Goal: Information Seeking & Learning: Learn about a topic

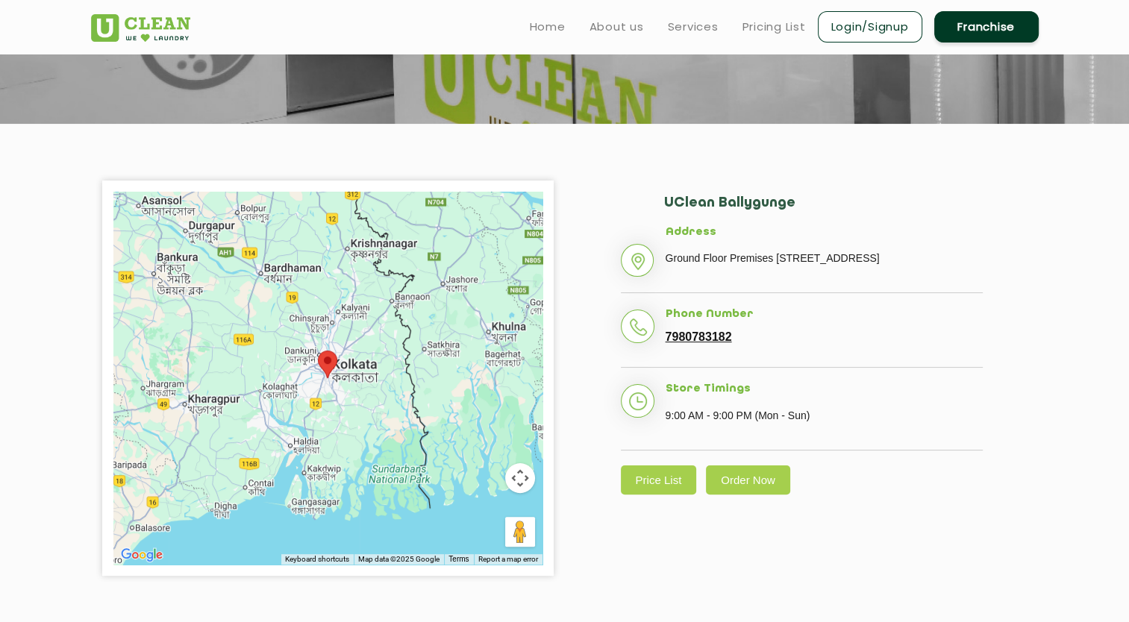
scroll to position [143, 0]
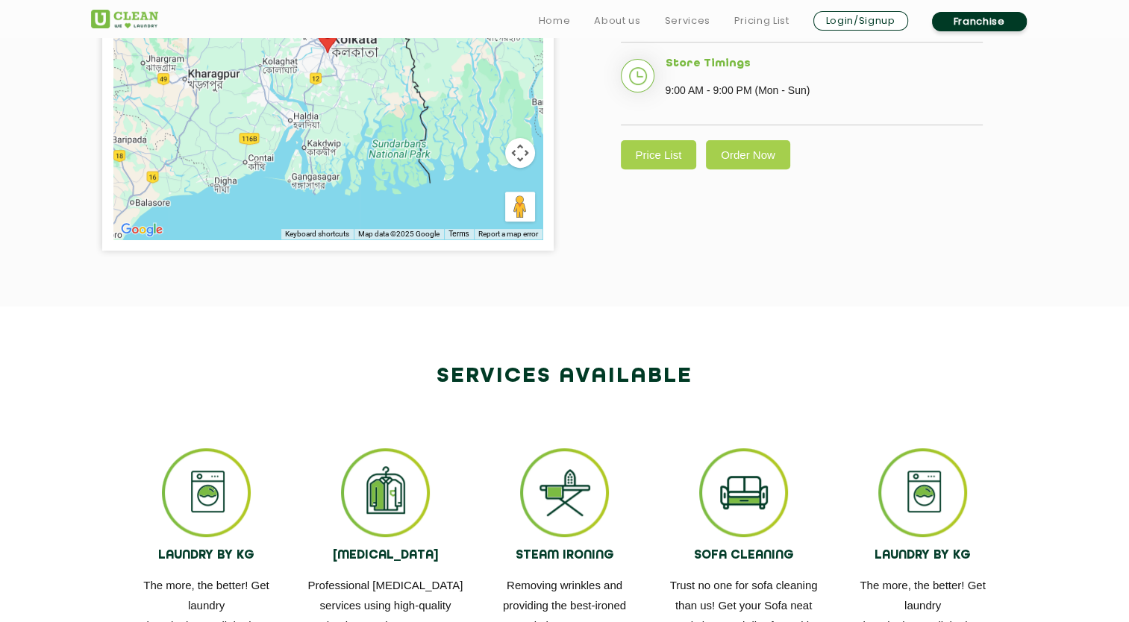
scroll to position [556, 0]
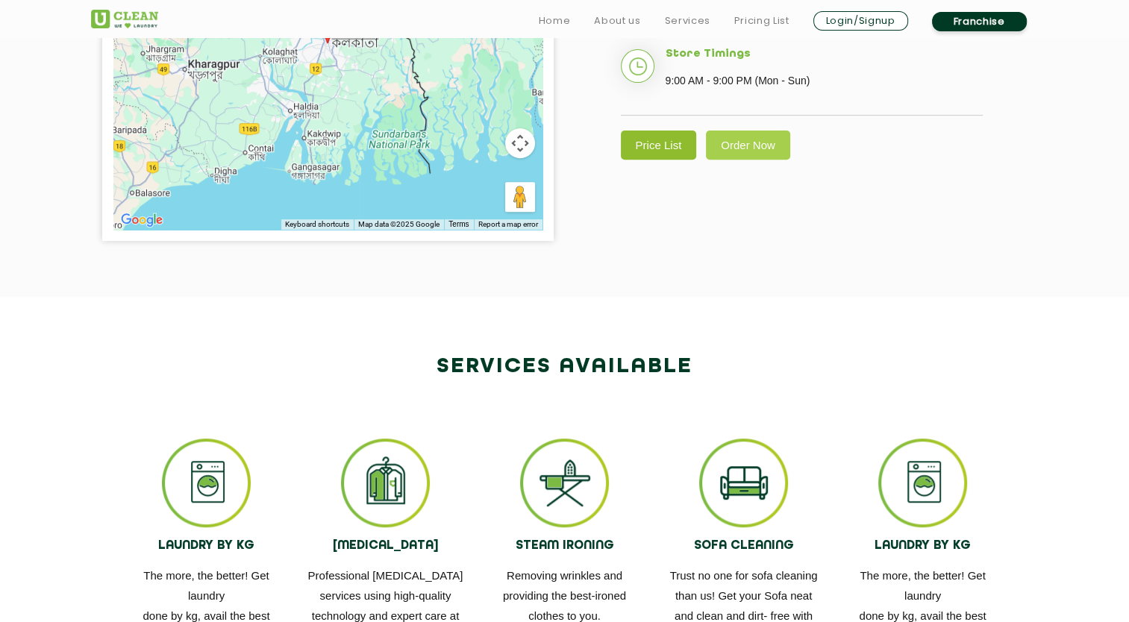
click at [681, 160] on link "Price List" at bounding box center [659, 145] width 76 height 29
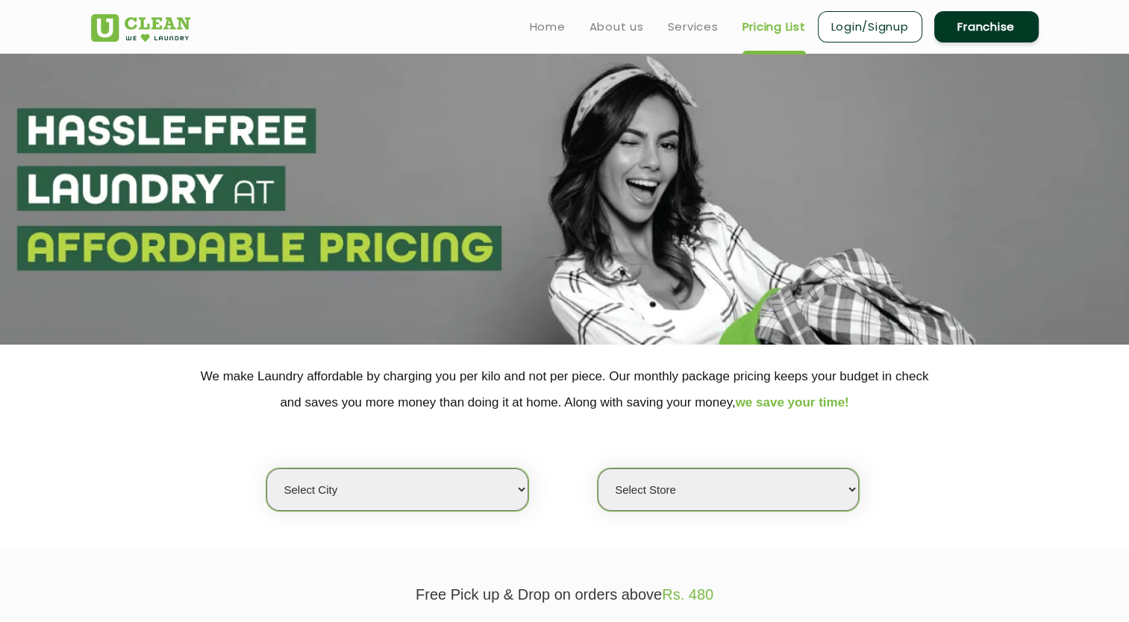
click at [495, 498] on select "Select city Aalo Agartala Agra Ahmedabad Akola Aligarh Alwar - UClean Select Am…" at bounding box center [396, 489] width 261 height 43
select select "8"
click at [266, 468] on select "Select city Aalo Agartala Agra Ahmedabad Akola Aligarh Alwar - UClean Select Am…" at bounding box center [396, 489] width 261 height 43
click at [708, 496] on select "Select Store UClean Jadavpur UClean Kamalgazi UClean Astra Towers UClean Bansdr…" at bounding box center [728, 489] width 261 height 43
select select "304"
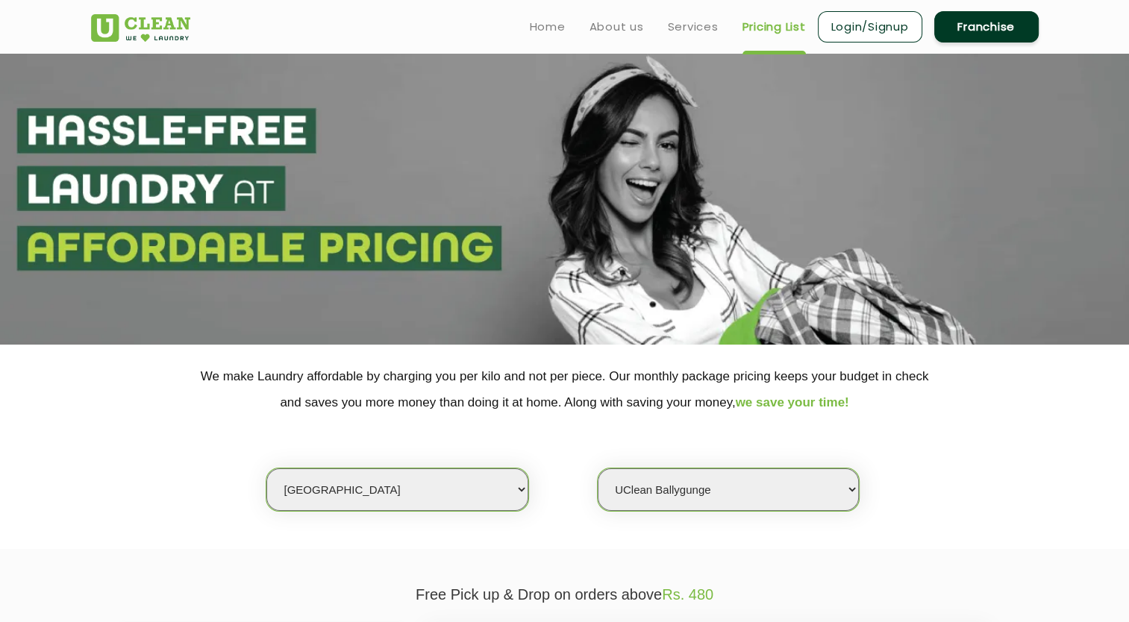
click at [598, 468] on select "Select Store UClean Jadavpur UClean Kamalgazi UClean Astra Towers UClean Bansdr…" at bounding box center [728, 489] width 261 height 43
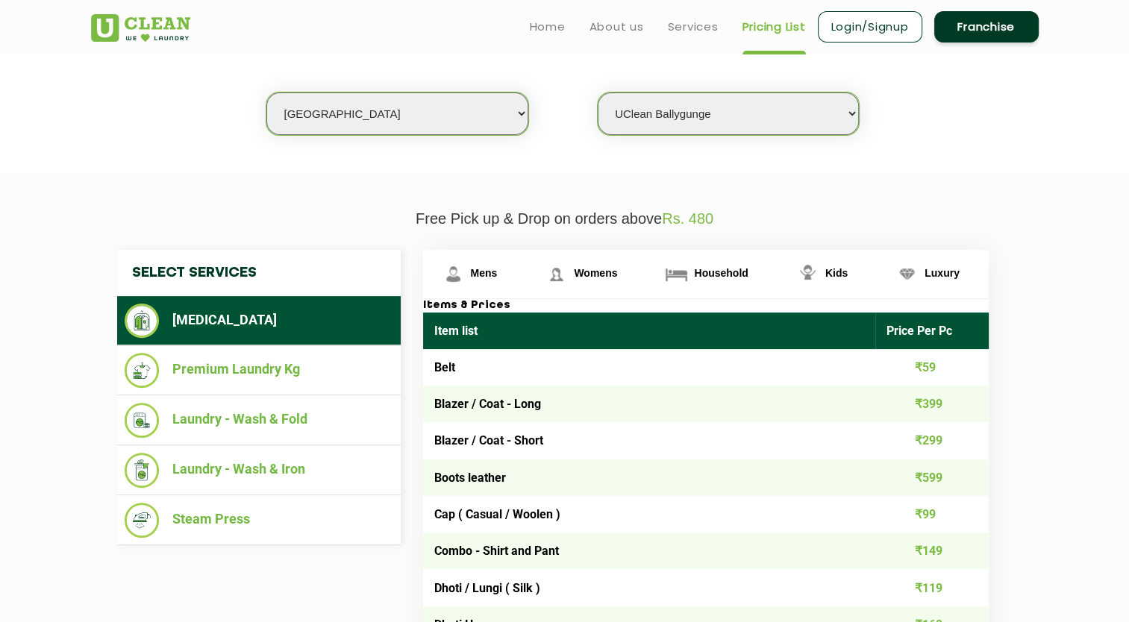
scroll to position [379, 0]
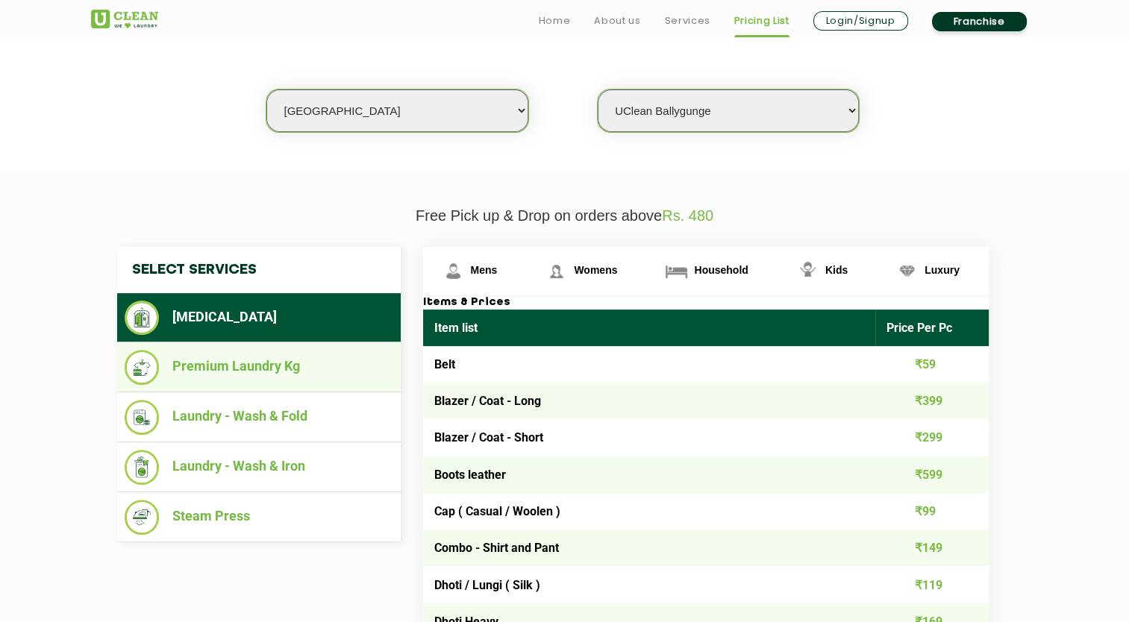
click at [231, 347] on ul "Premium Laundry Kg" at bounding box center [258, 367] width 283 height 50
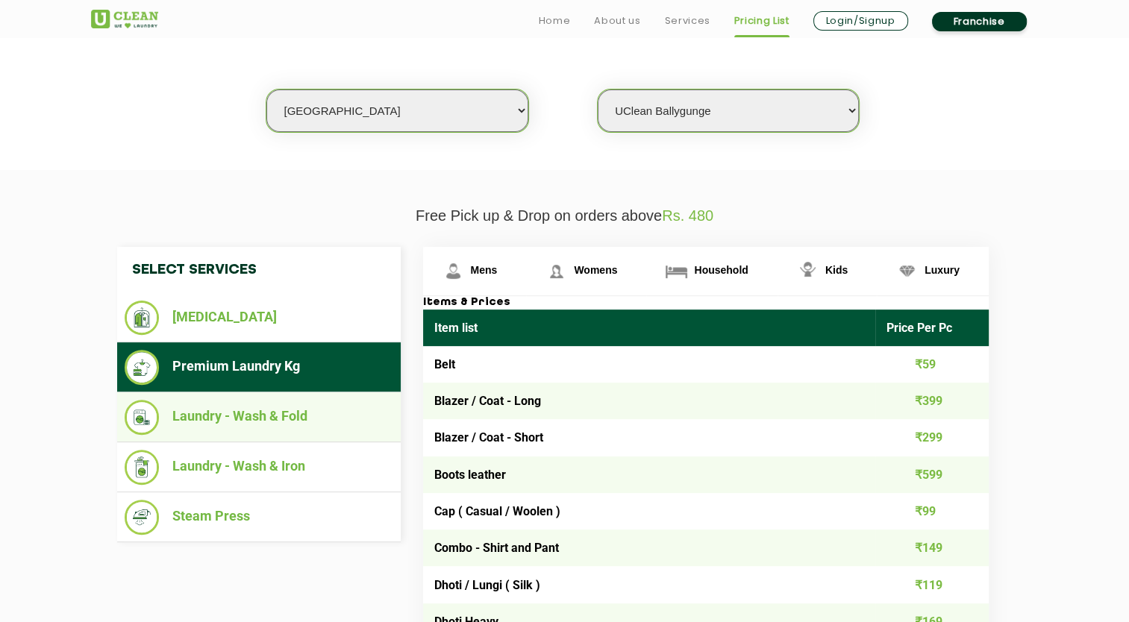
click at [257, 416] on li "Laundry - Wash & Fold" at bounding box center [259, 417] width 269 height 35
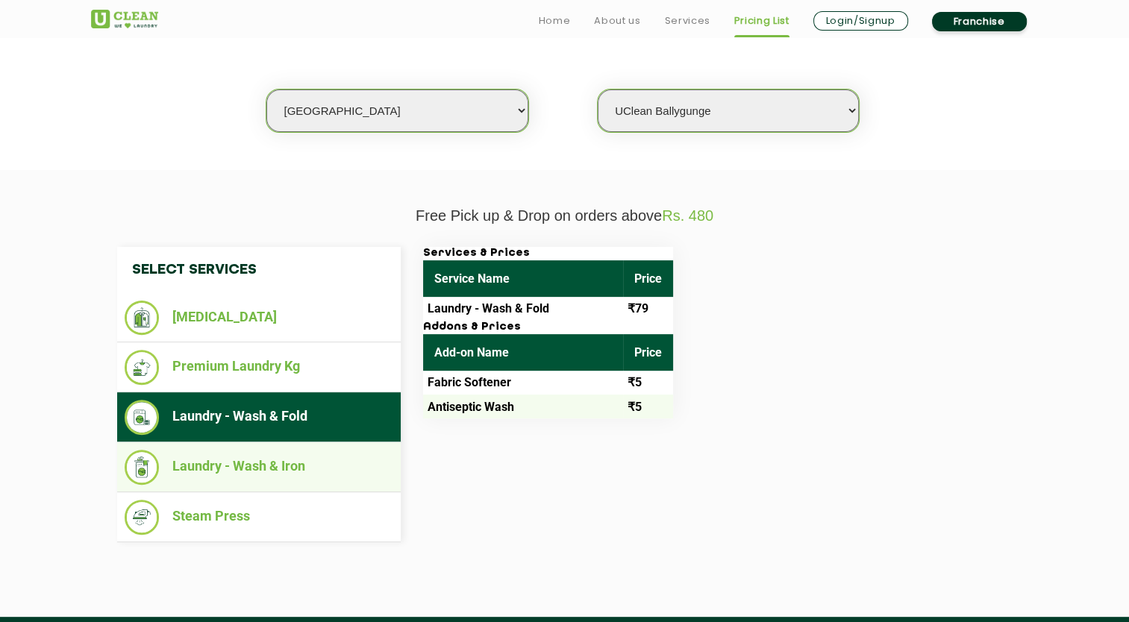
click at [266, 452] on li "Laundry - Wash & Iron" at bounding box center [259, 467] width 269 height 35
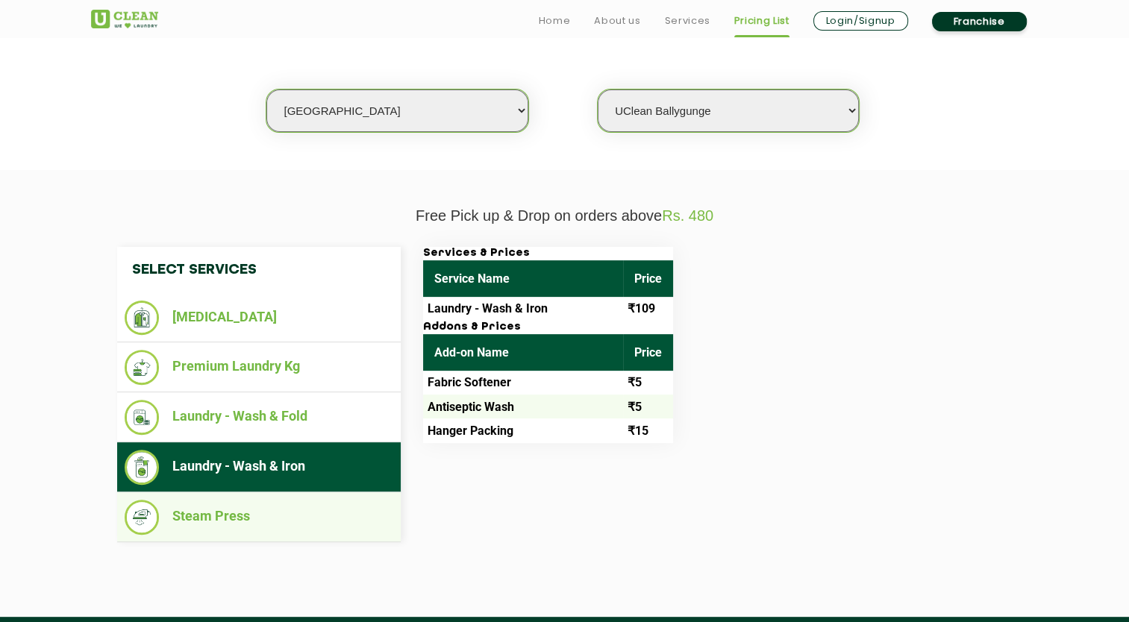
click at [251, 507] on li "Steam Press" at bounding box center [259, 517] width 269 height 35
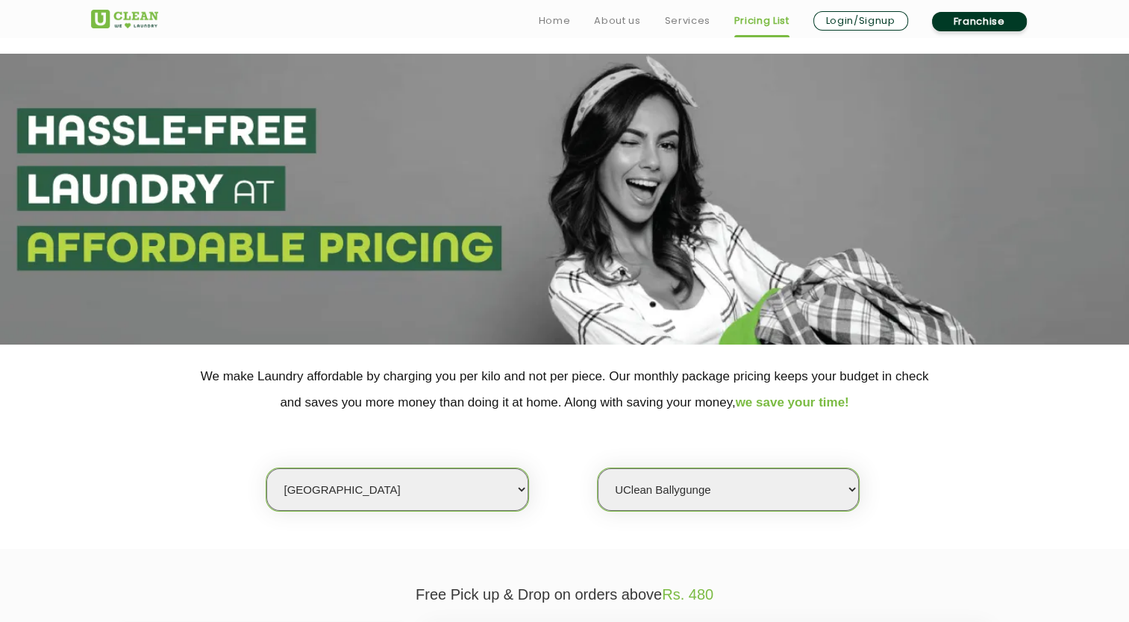
scroll to position [406, 0]
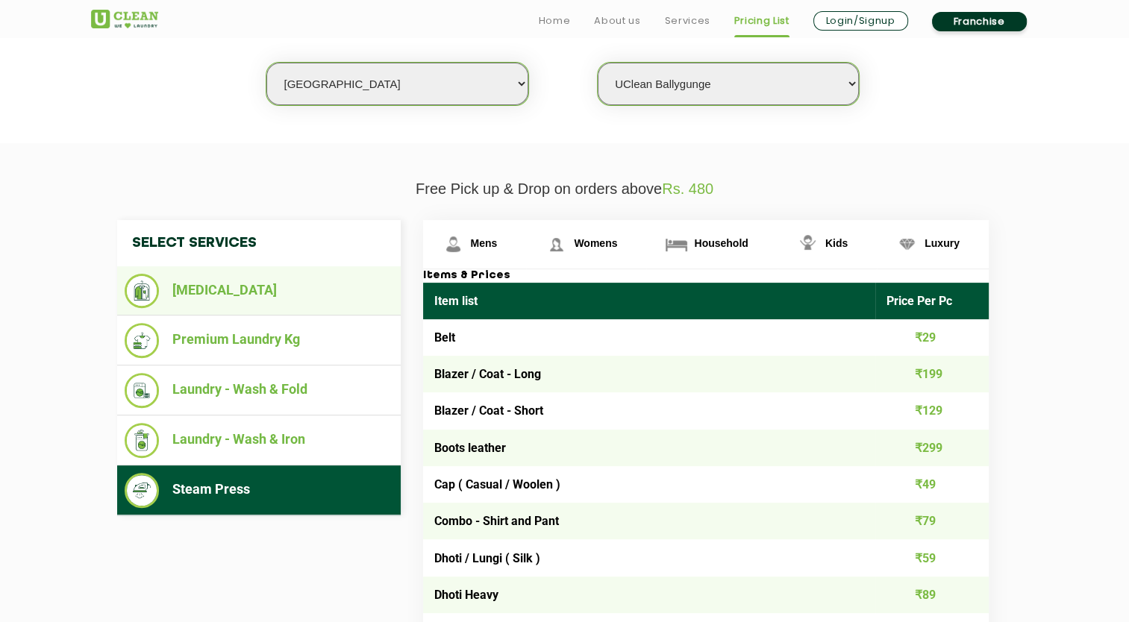
click at [242, 295] on li "[MEDICAL_DATA]" at bounding box center [259, 291] width 269 height 34
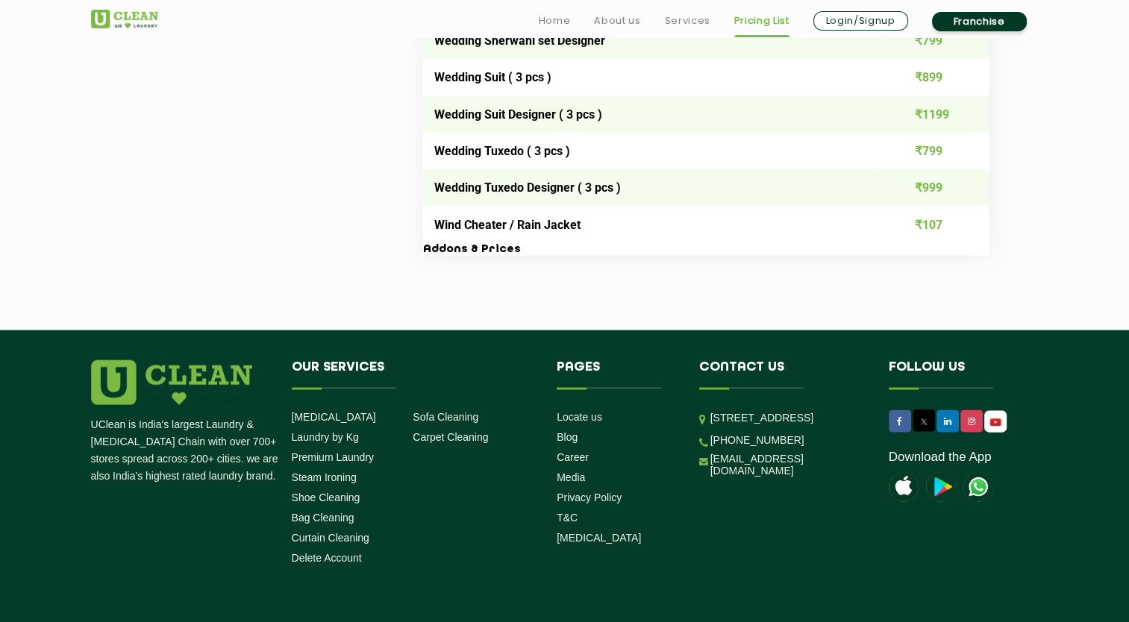
scroll to position [3097, 0]
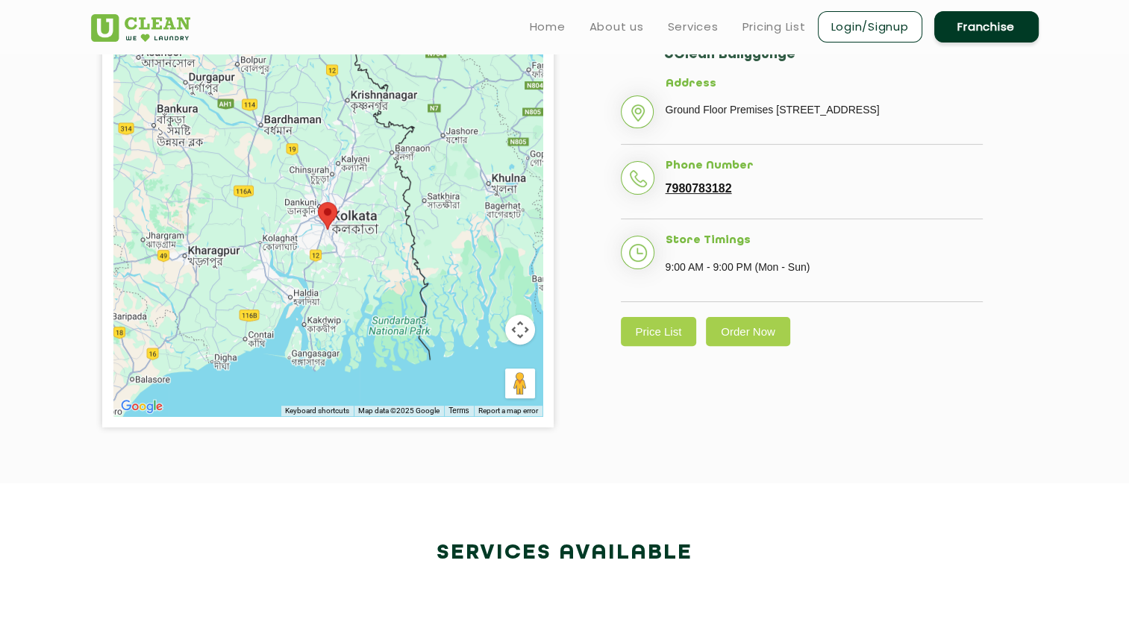
scroll to position [201, 0]
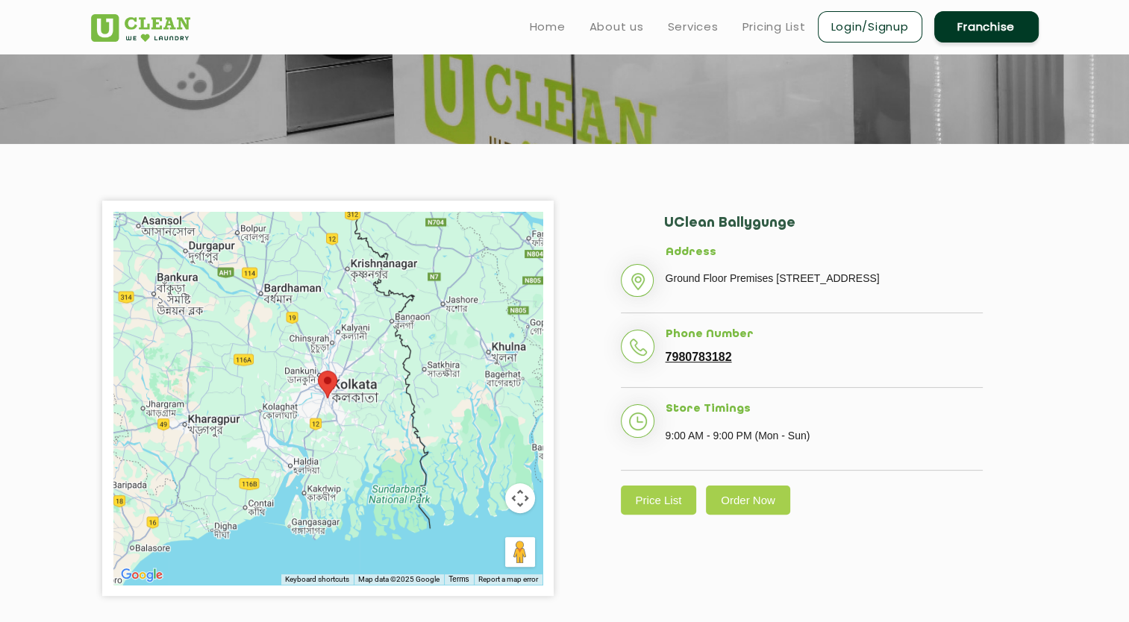
click at [516, 498] on button "Map camera controls" at bounding box center [520, 498] width 30 height 30
click at [486, 464] on button "Zoom in" at bounding box center [483, 461] width 30 height 30
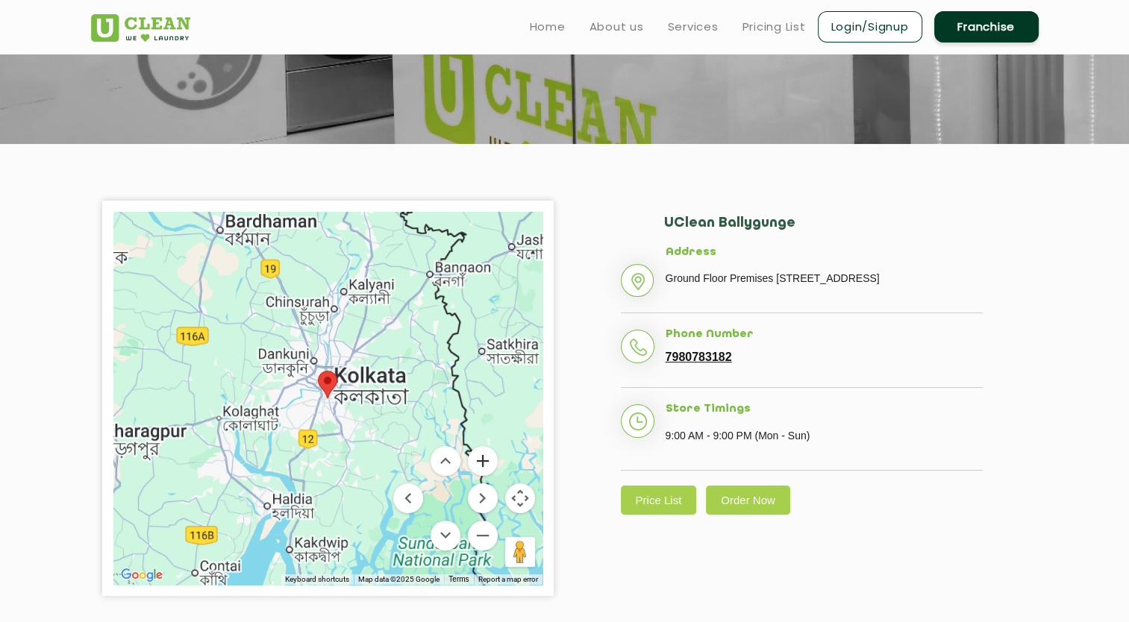
click at [486, 464] on button "Zoom in" at bounding box center [483, 461] width 30 height 30
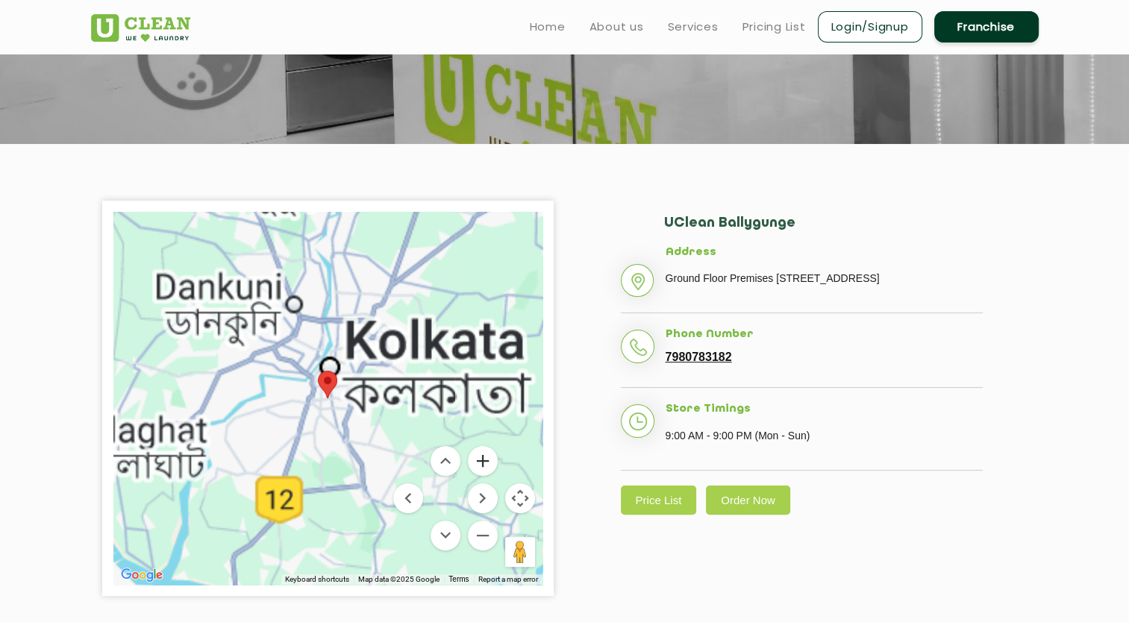
click at [486, 464] on button "Zoom in" at bounding box center [483, 461] width 30 height 30
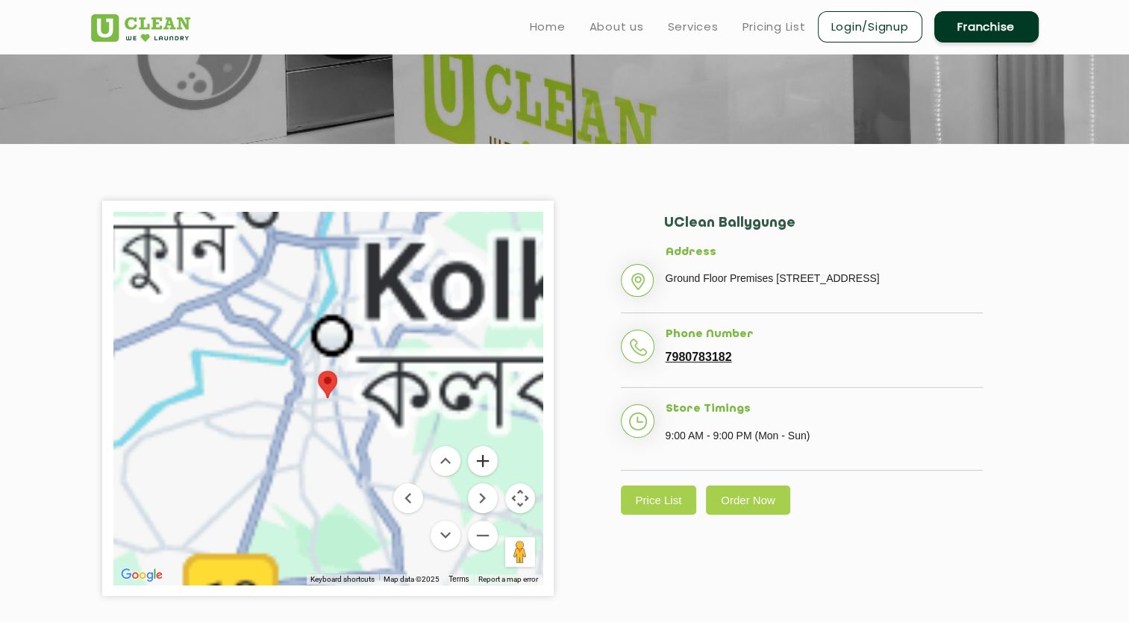
click at [486, 464] on button "Zoom in" at bounding box center [483, 461] width 30 height 30
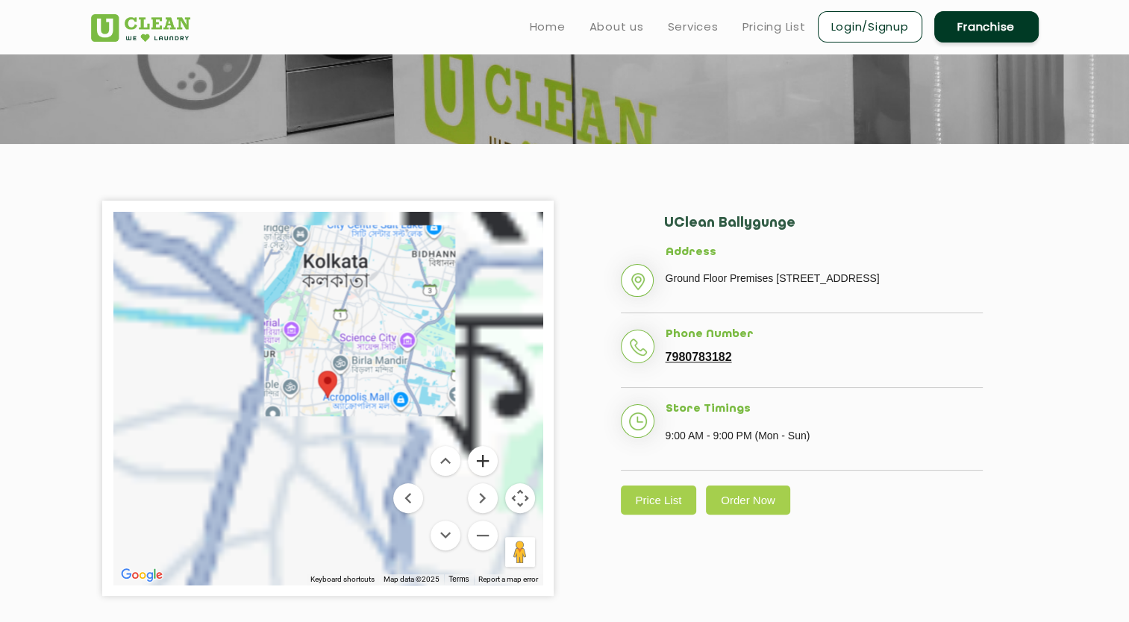
click at [486, 464] on button "Zoom in" at bounding box center [483, 461] width 30 height 30
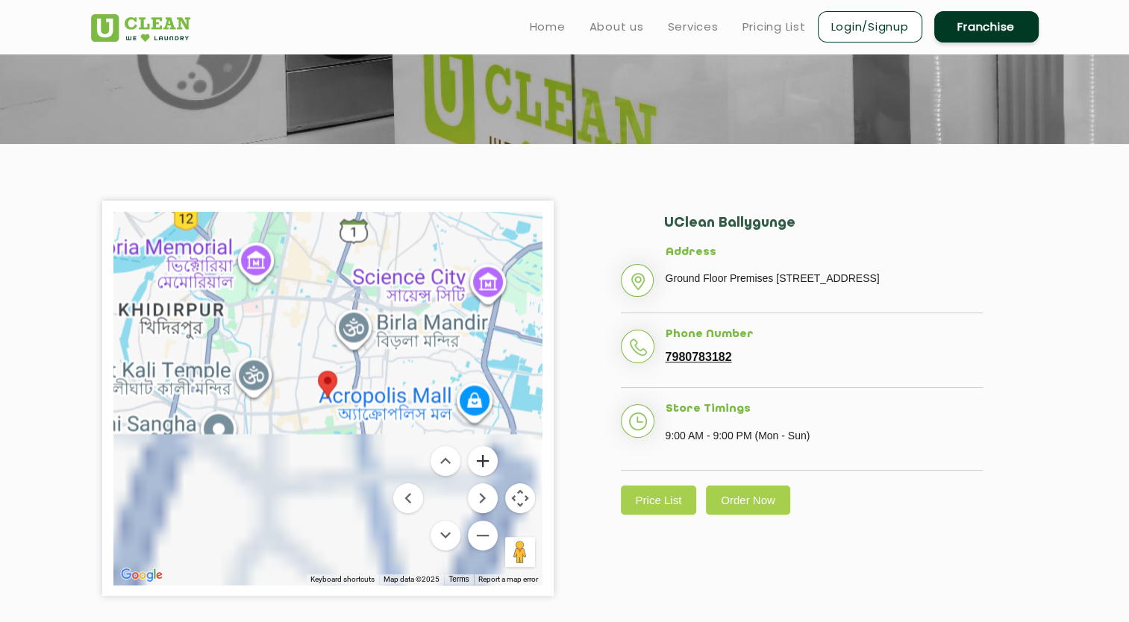
click at [486, 464] on button "Zoom in" at bounding box center [483, 461] width 30 height 30
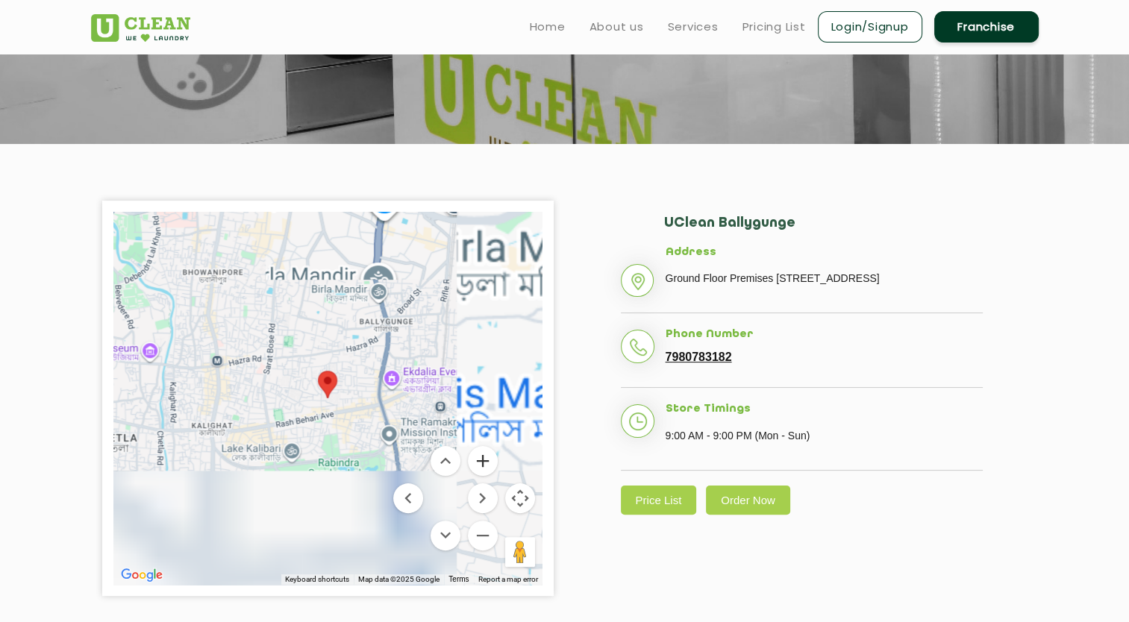
click at [486, 464] on button "Zoom in" at bounding box center [483, 461] width 30 height 30
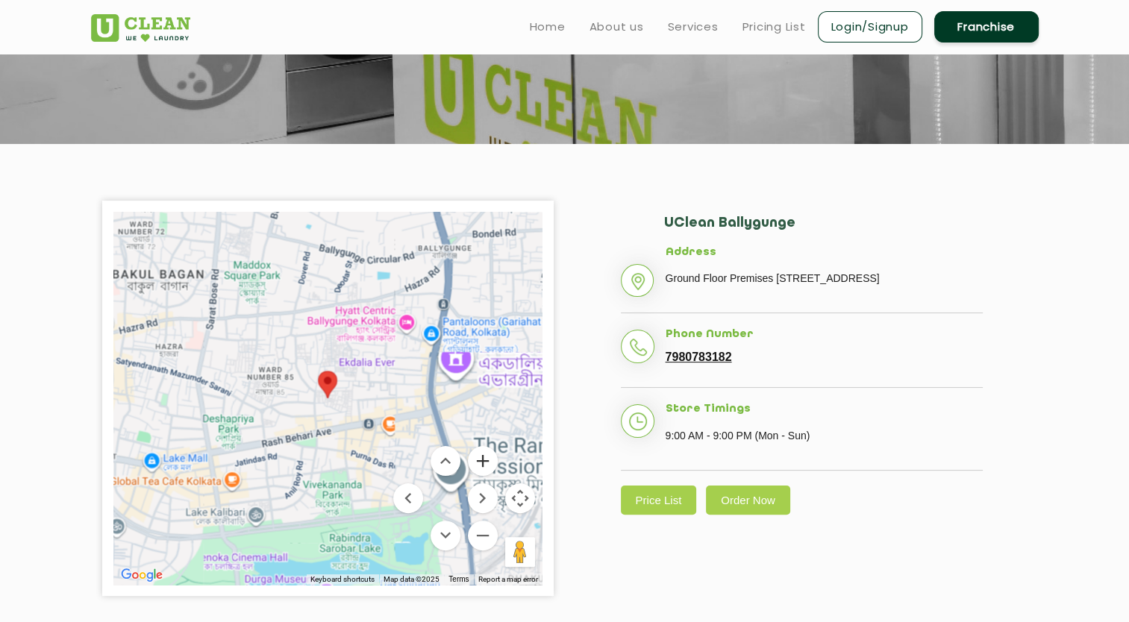
click at [486, 464] on button "Zoom in" at bounding box center [483, 461] width 30 height 30
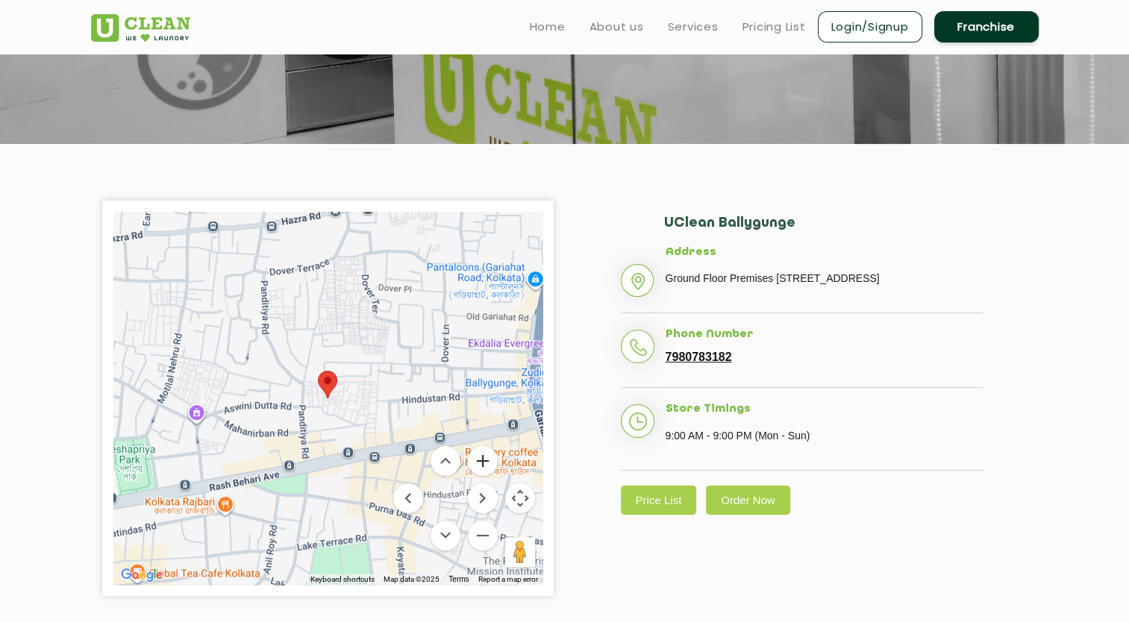
click at [486, 464] on button "Zoom in" at bounding box center [483, 461] width 30 height 30
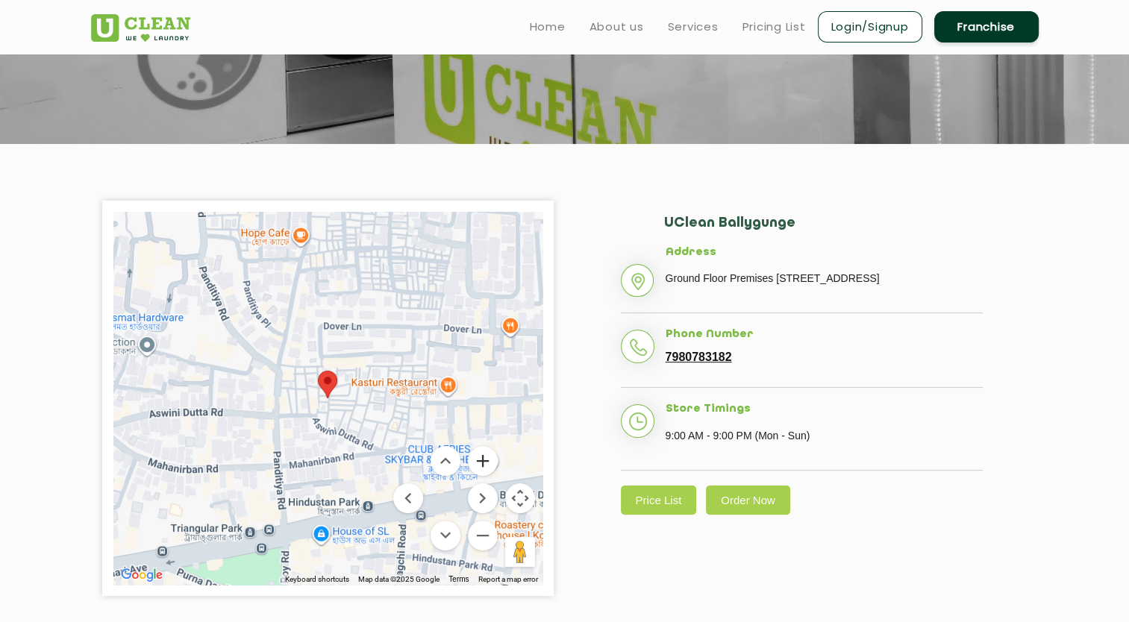
click at [486, 464] on button "Zoom in" at bounding box center [483, 461] width 30 height 30
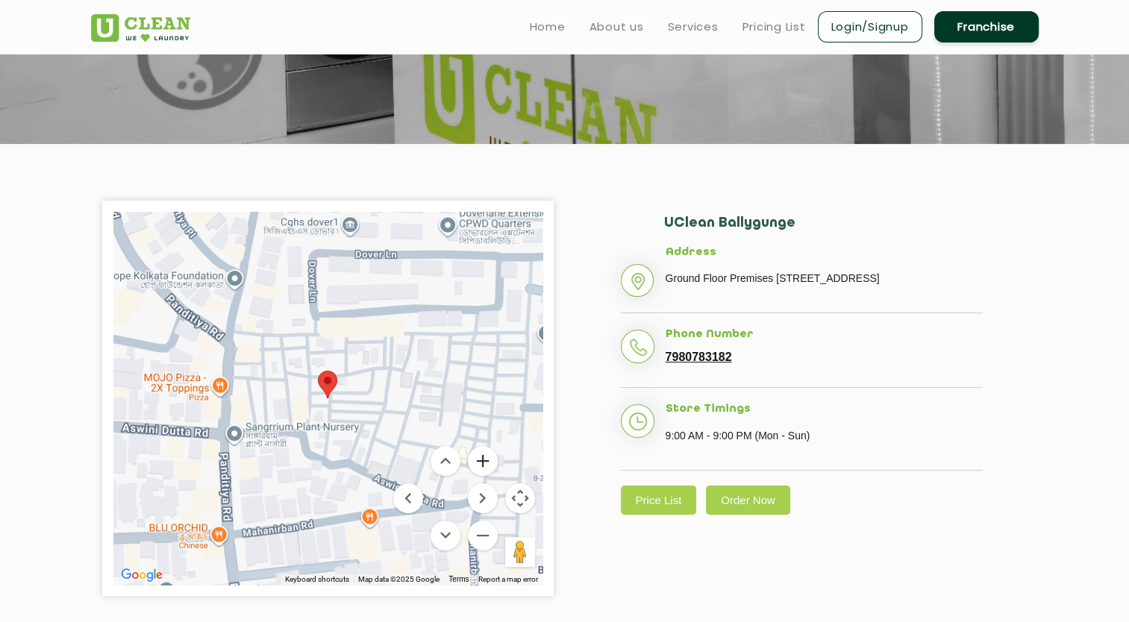
click at [486, 464] on button "Zoom in" at bounding box center [483, 461] width 30 height 30
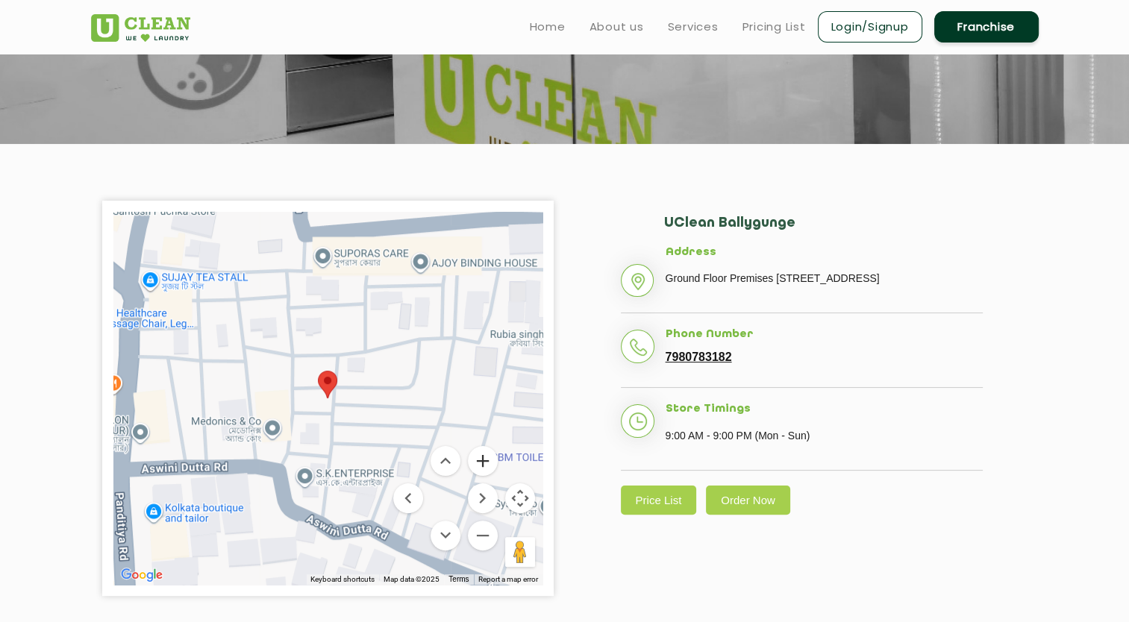
click at [486, 464] on button "Zoom in" at bounding box center [483, 461] width 30 height 30
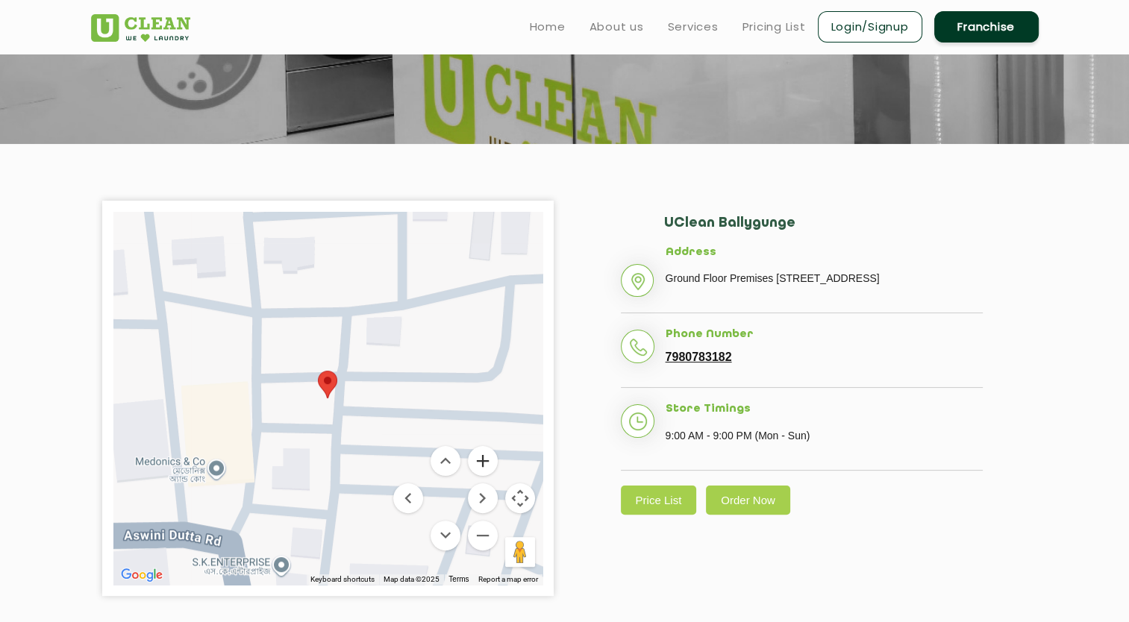
click at [486, 464] on button "Zoom in" at bounding box center [483, 461] width 30 height 30
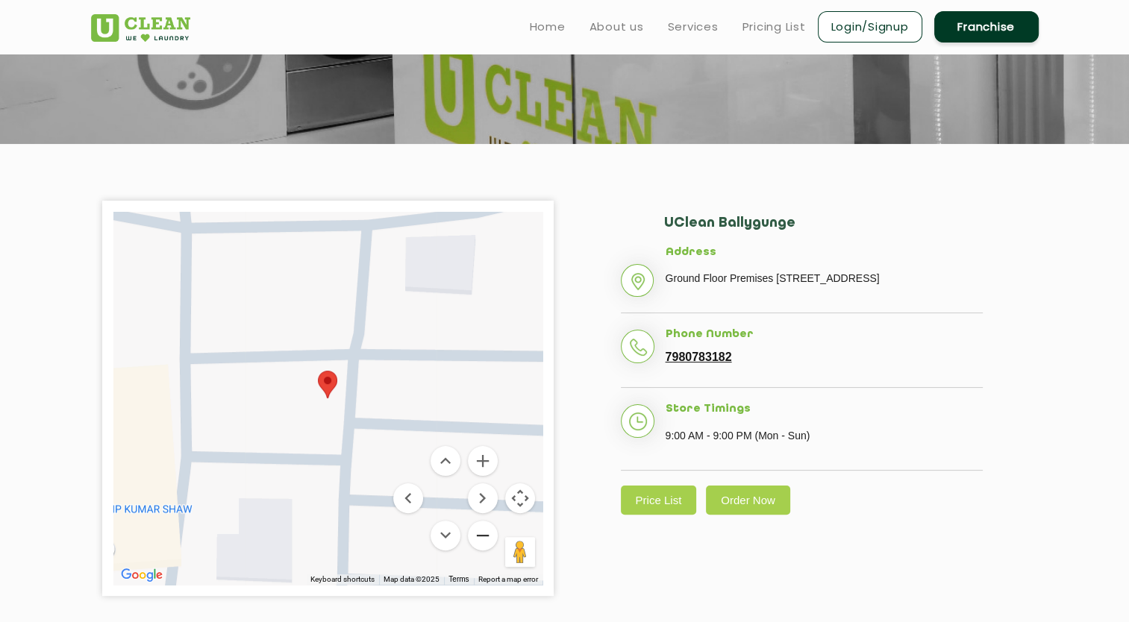
click at [477, 537] on button "Zoom out" at bounding box center [483, 536] width 30 height 30
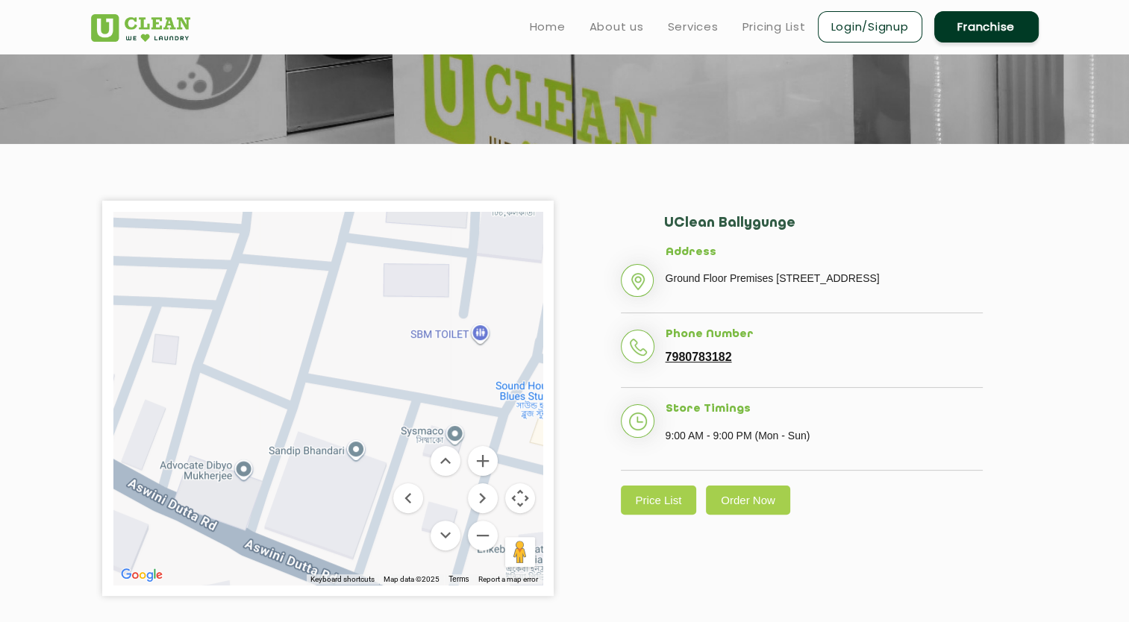
drag, startPoint x: 422, startPoint y: 416, endPoint x: 107, endPoint y: 226, distance: 367.8
click at [107, 226] on div "← Move left → Move right ↑ Move up ↓ Move down + Zoom in - Zoom out Home Jump l…" at bounding box center [327, 398] width 451 height 395
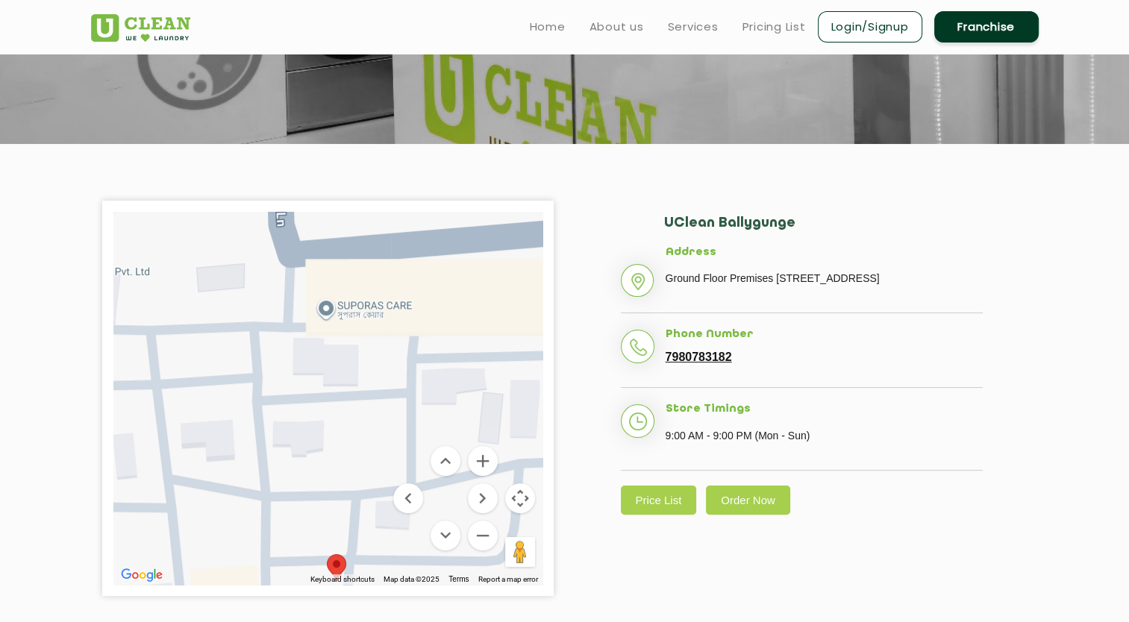
drag, startPoint x: 240, startPoint y: 292, endPoint x: 570, endPoint y: 656, distance: 491.1
click at [570, 421] on html "Home About us Services Pricing List Login/Signup Franchise Home About us Franch…" at bounding box center [564, 110] width 1129 height 622
click at [487, 543] on button "Zoom out" at bounding box center [483, 536] width 30 height 30
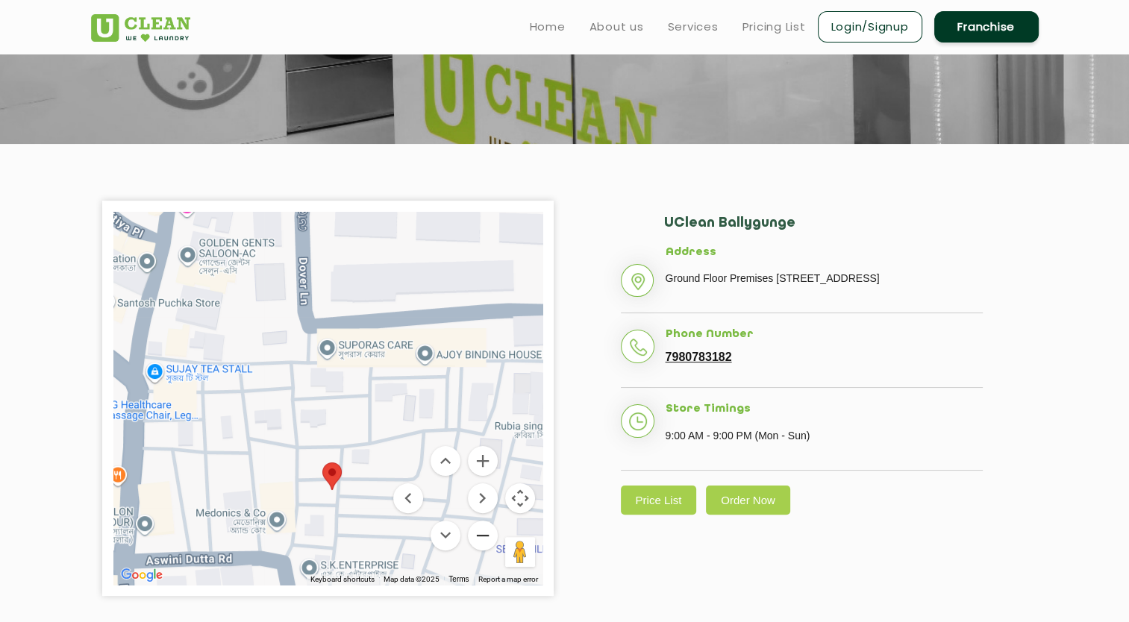
click at [487, 543] on button "Zoom out" at bounding box center [483, 536] width 30 height 30
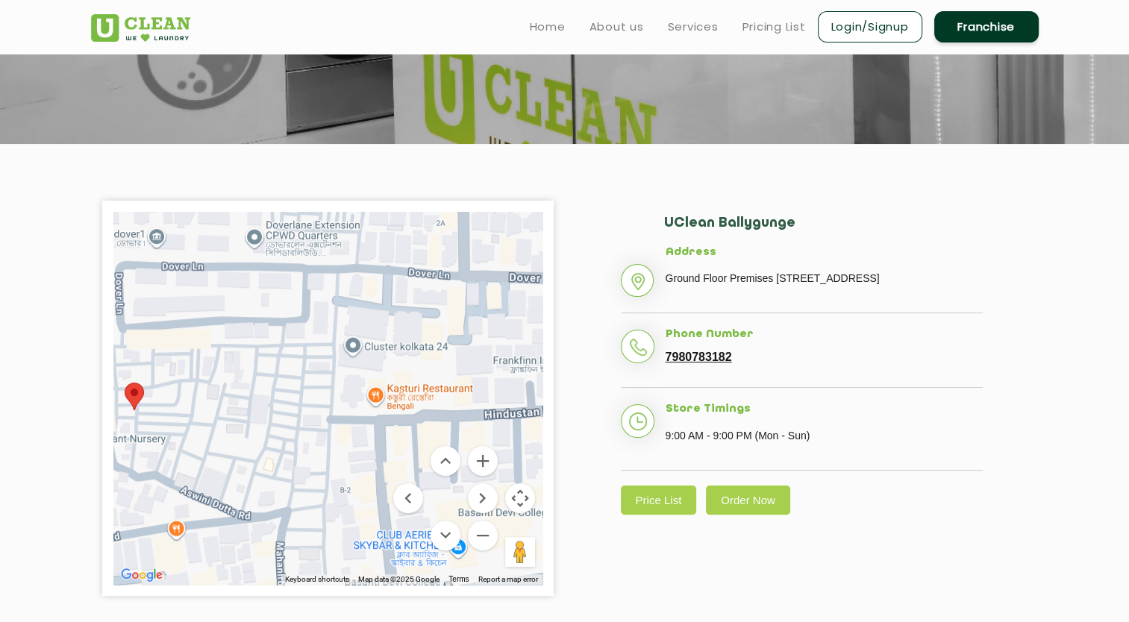
drag, startPoint x: 424, startPoint y: 375, endPoint x: 188, endPoint y: 332, distance: 240.4
click at [188, 332] on div at bounding box center [327, 398] width 429 height 373
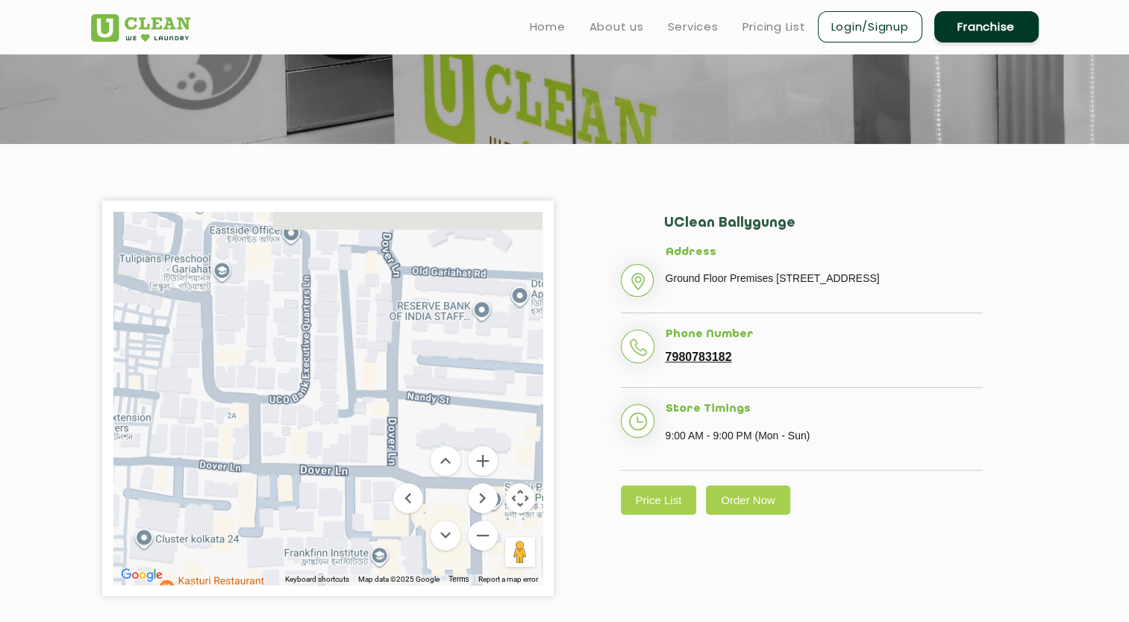
drag, startPoint x: 501, startPoint y: 324, endPoint x: 336, endPoint y: 524, distance: 259.0
click at [336, 524] on div at bounding box center [327, 398] width 429 height 373
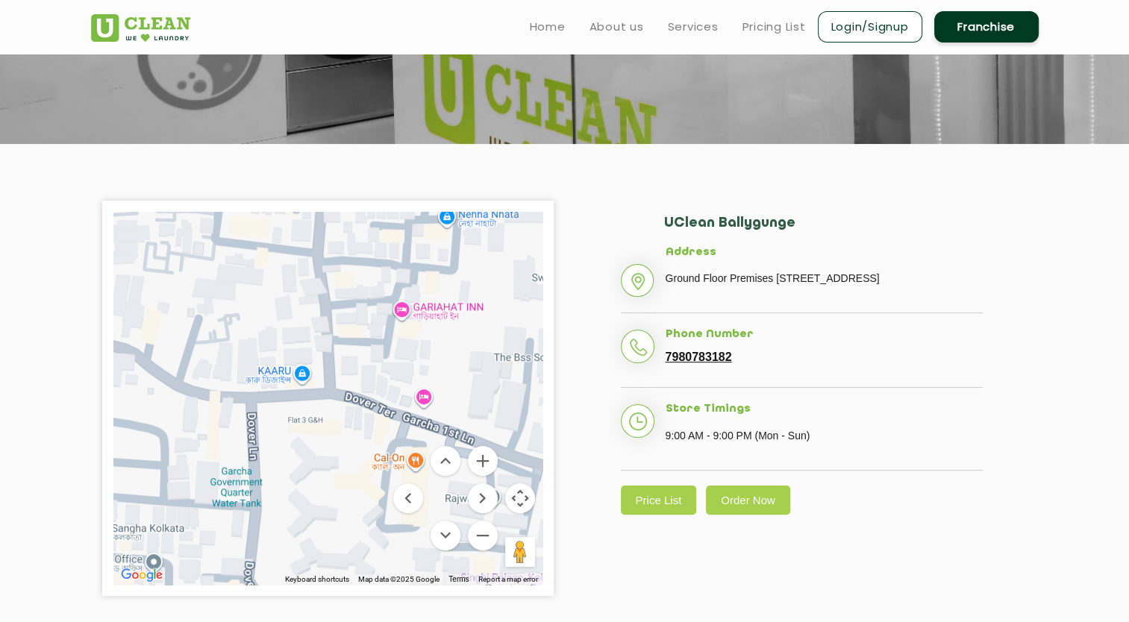
drag, startPoint x: 397, startPoint y: 330, endPoint x: 261, endPoint y: 660, distance: 356.6
click at [261, 421] on html "Home About us Services Pricing List Login/Signup Franchise Home About us Franch…" at bounding box center [564, 110] width 1129 height 622
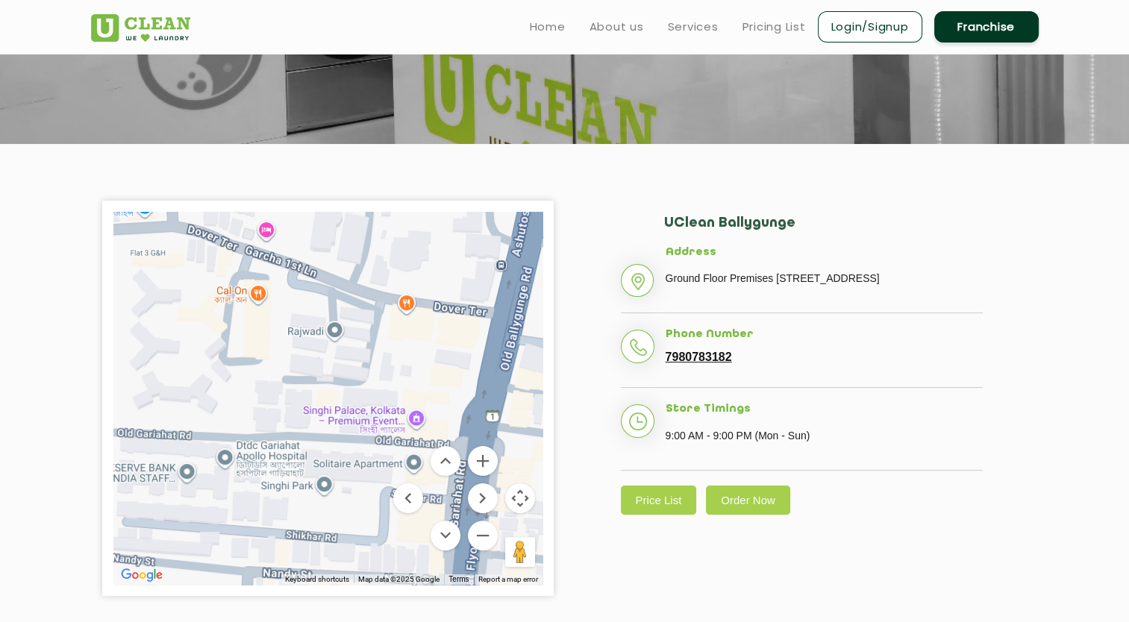
drag, startPoint x: 351, startPoint y: 366, endPoint x: 194, endPoint y: 198, distance: 230.6
click at [194, 198] on section "← Move left → Move right ↑ Move up ↓ Move down + Zoom in - Zoom out Home Jump l…" at bounding box center [564, 398] width 1129 height 508
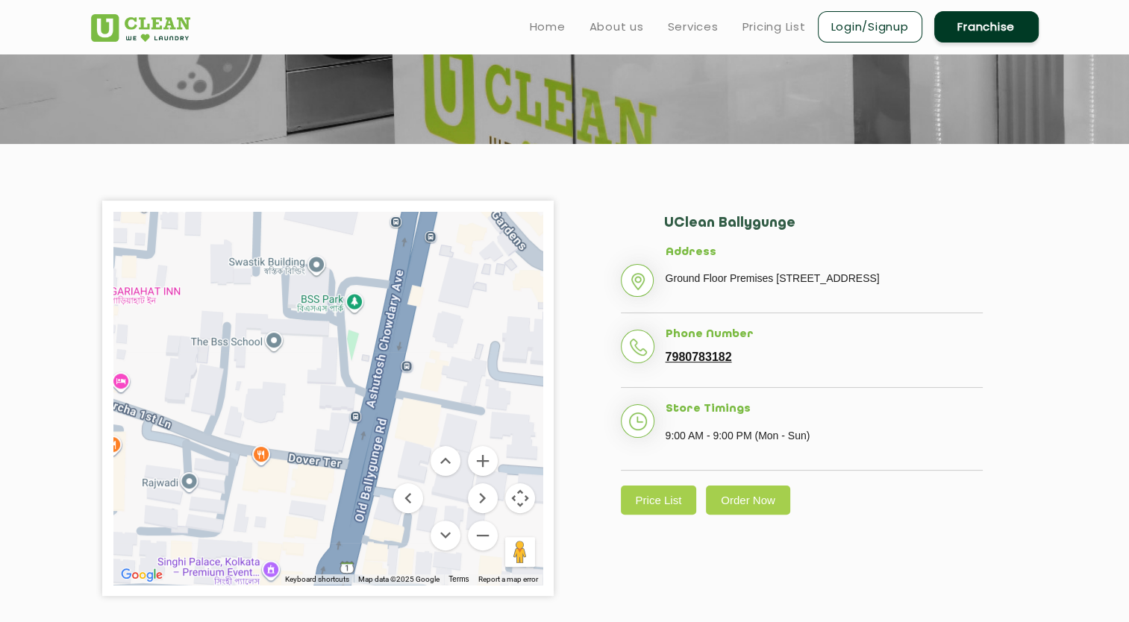
drag, startPoint x: 457, startPoint y: 282, endPoint x: 315, endPoint y: 433, distance: 207.4
click at [315, 433] on div at bounding box center [327, 398] width 429 height 373
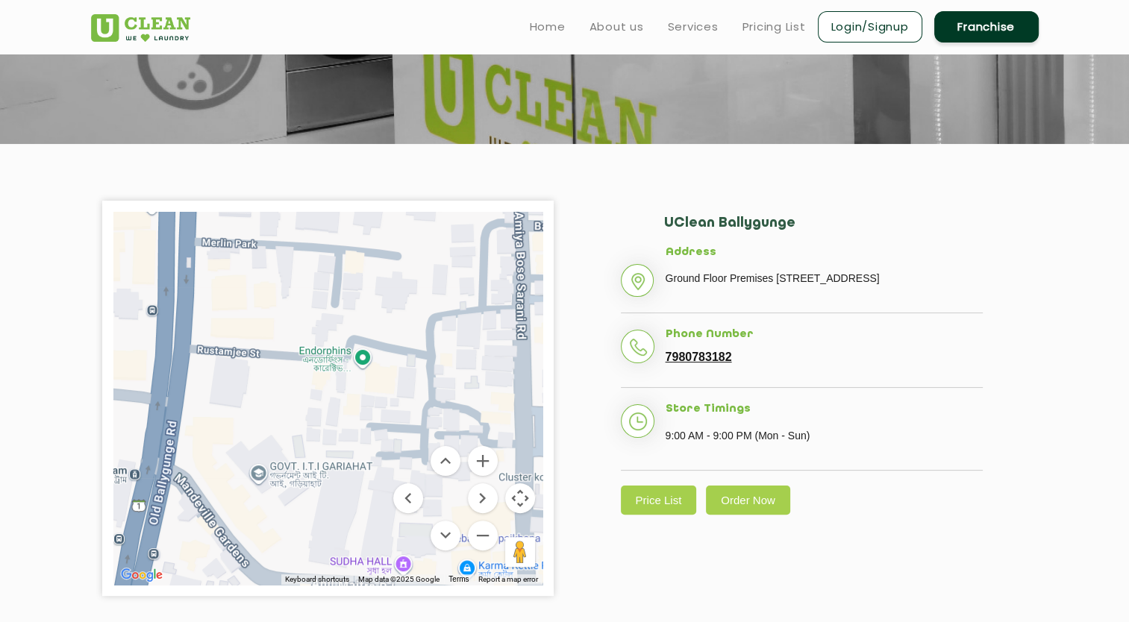
drag, startPoint x: 482, startPoint y: 347, endPoint x: 198, endPoint y: 660, distance: 423.0
click at [198, 421] on html "Home About us Services Pricing List Login/Signup Franchise Home About us Franch…" at bounding box center [564, 110] width 1129 height 622
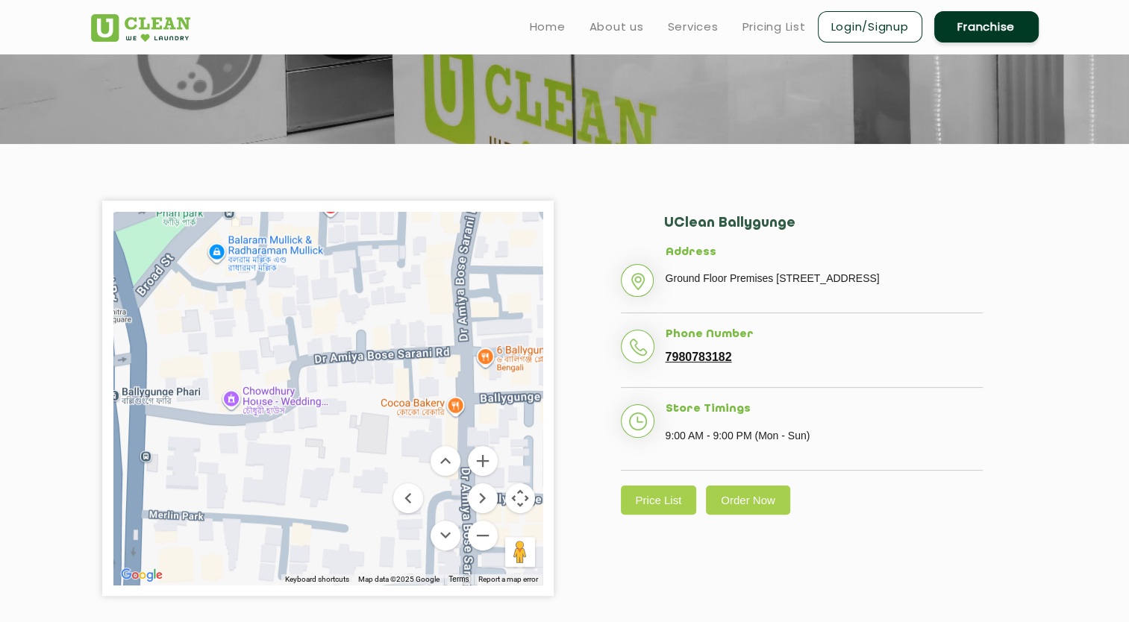
drag, startPoint x: 478, startPoint y: 337, endPoint x: 427, endPoint y: 615, distance: 282.2
click at [427, 615] on section "← Move left → Move right ↑ Move up ↓ Move down + Zoom in - Zoom out Home Jump l…" at bounding box center [564, 398] width 1129 height 508
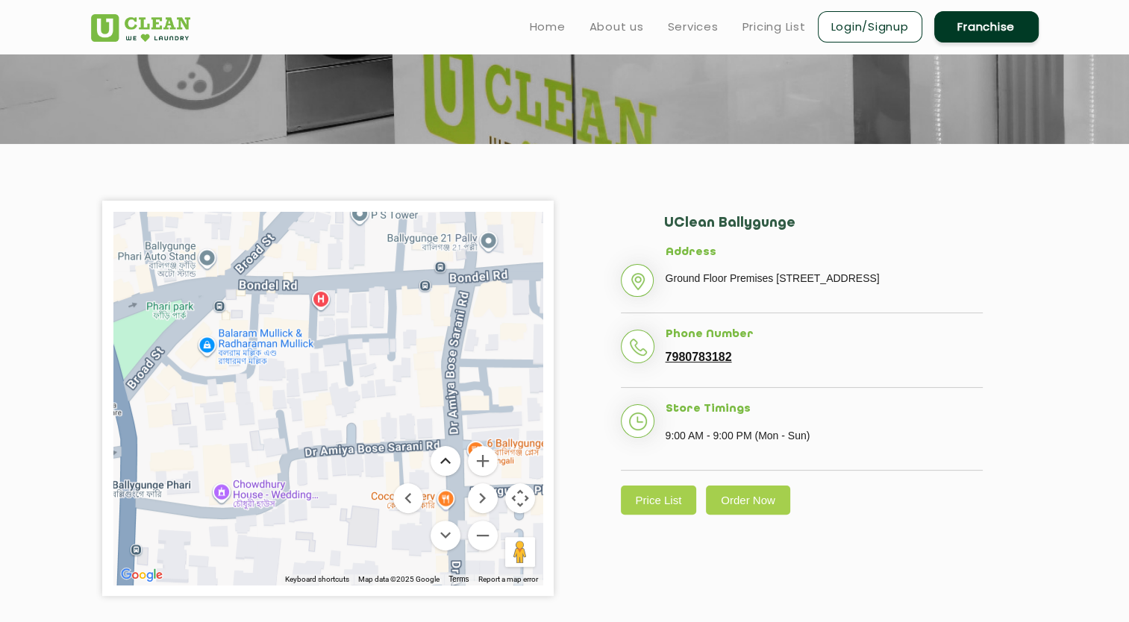
drag, startPoint x: 449, startPoint y: 361, endPoint x: 439, endPoint y: 453, distance: 92.3
click at [439, 453] on div "Keyboard shortcuts Map Data Map data ©2025 Google Map data ©2025 Google 20 m Cl…" at bounding box center [327, 398] width 429 height 373
click at [492, 459] on button "Zoom in" at bounding box center [483, 461] width 30 height 30
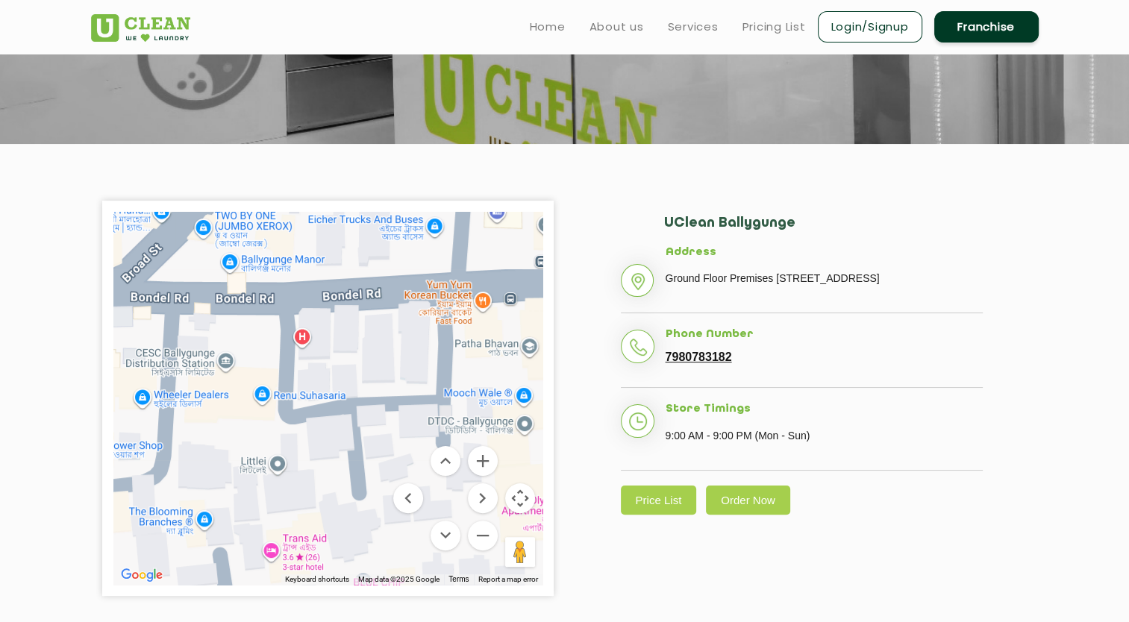
drag, startPoint x: 468, startPoint y: 225, endPoint x: 457, endPoint y: 353, distance: 128.1
click at [457, 353] on div at bounding box center [327, 398] width 429 height 373
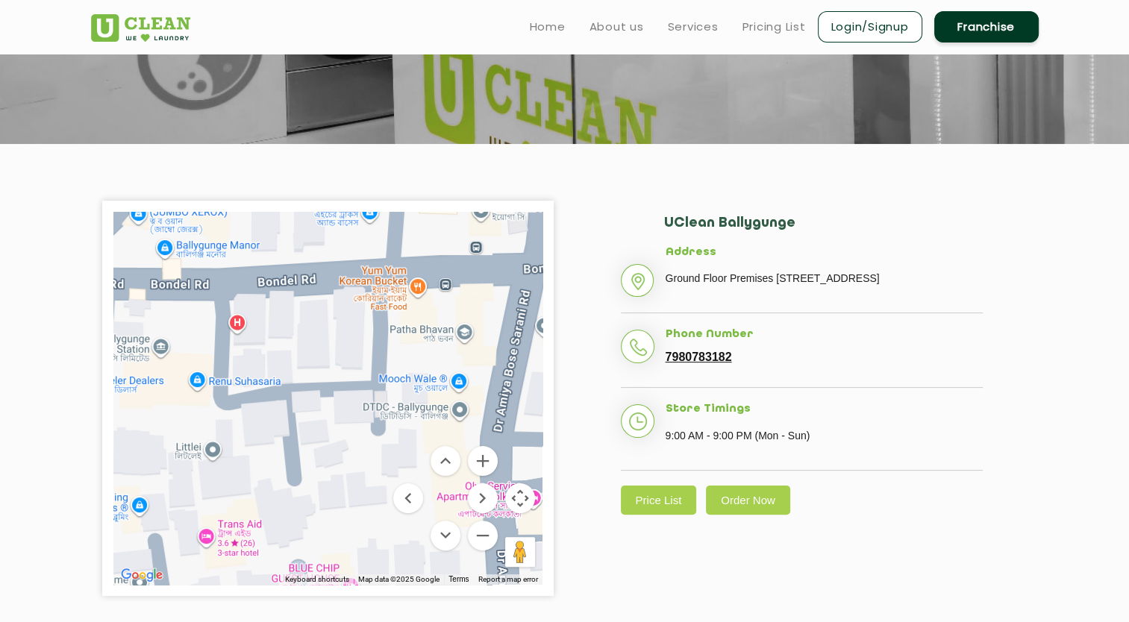
drag, startPoint x: 401, startPoint y: 358, endPoint x: 336, endPoint y: 342, distance: 66.8
click at [336, 342] on div at bounding box center [327, 398] width 429 height 373
